Goal: Navigation & Orientation: Find specific page/section

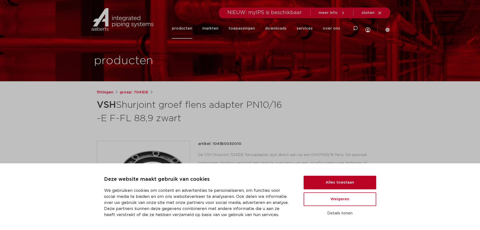
click at [314, 178] on button "Alles toestaan" at bounding box center [340, 183] width 73 height 14
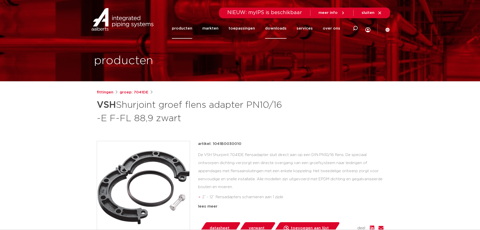
click at [280, 26] on link "downloads" at bounding box center [275, 28] width 21 height 20
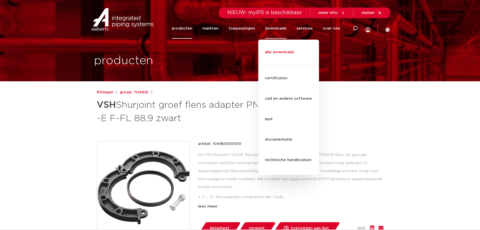
click at [270, 47] on link "alle downloads" at bounding box center [288, 55] width 61 height 20
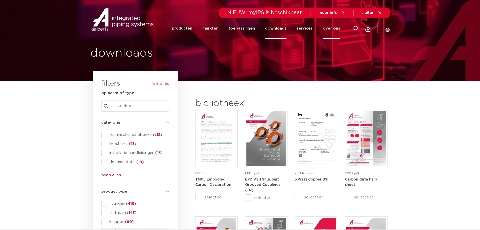
click at [324, 28] on link "over ons" at bounding box center [331, 28] width 17 height 20
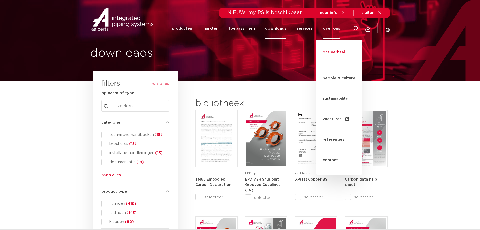
click at [325, 46] on link "ons verhaal" at bounding box center [339, 55] width 46 height 20
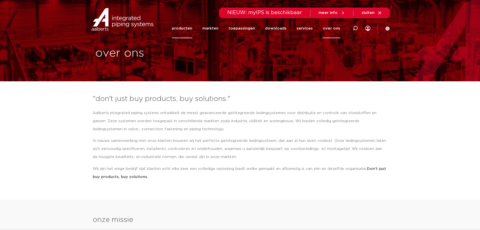
click at [191, 27] on link "producten" at bounding box center [182, 28] width 20 height 19
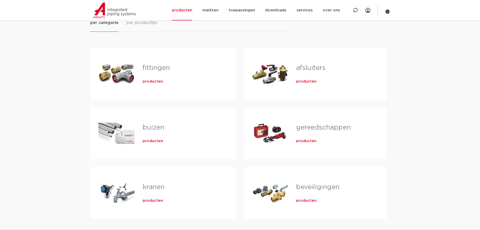
scroll to position [101, 0]
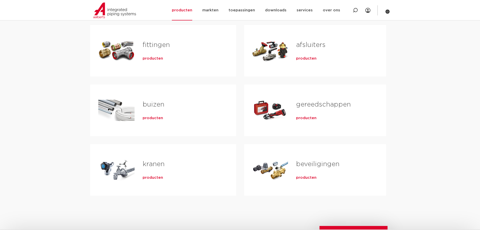
click at [182, 51] on div "fittingen producten" at bounding box center [182, 50] width 94 height 35
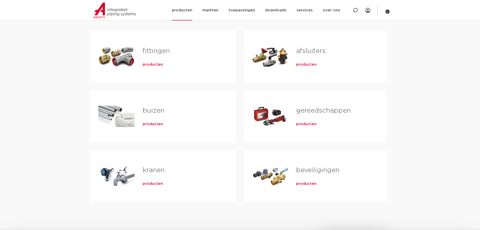
scroll to position [50, 0]
